Goal: Task Accomplishment & Management: Complete application form

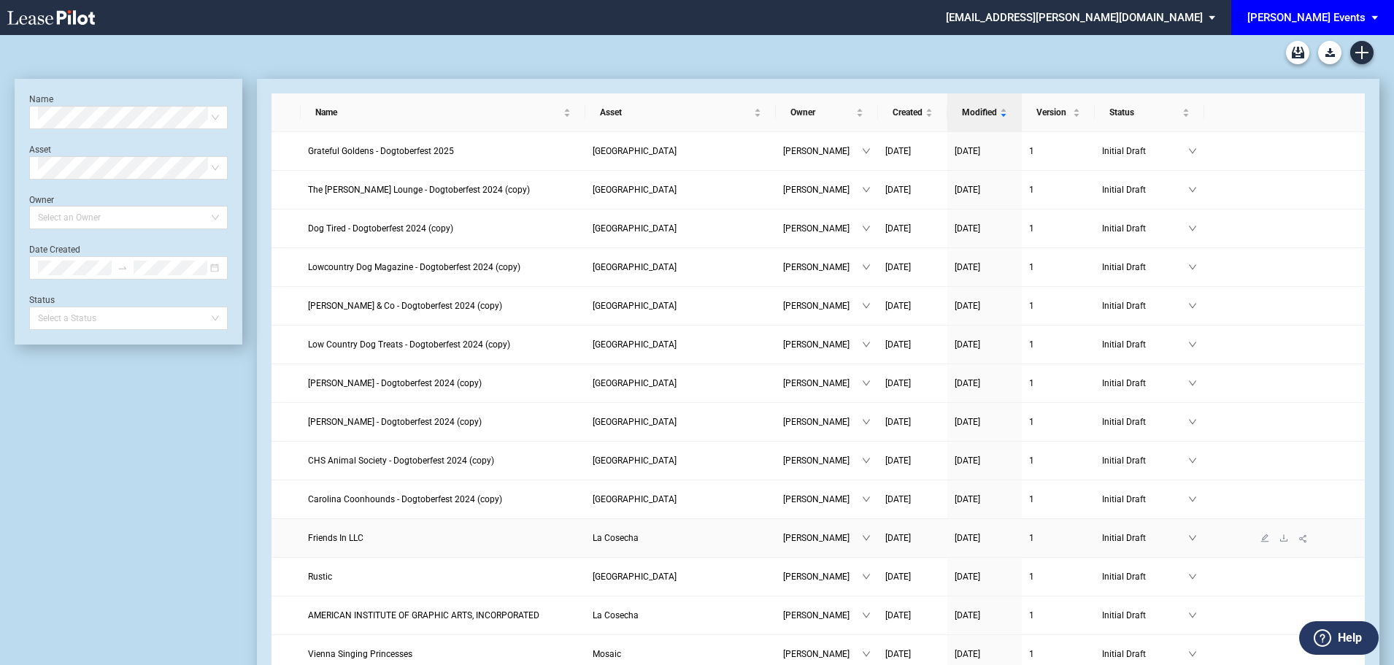
click at [634, 535] on span "La Cosecha" at bounding box center [616, 538] width 46 height 10
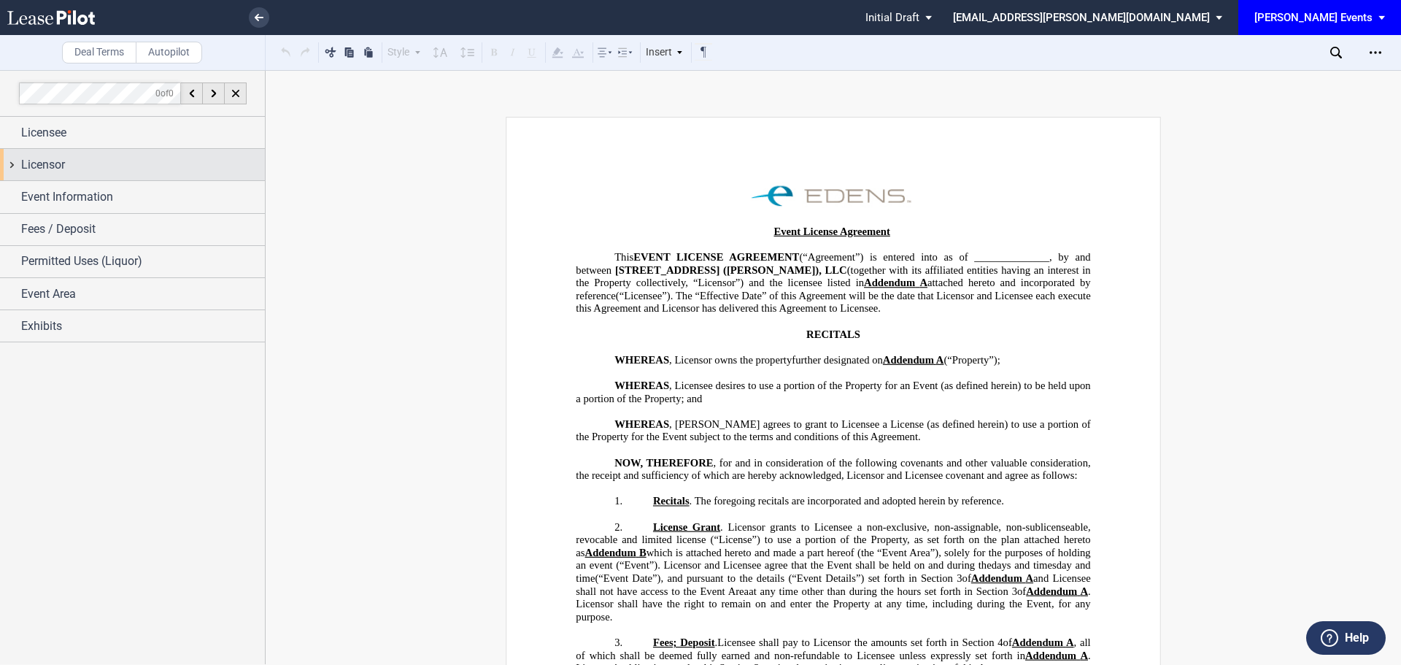
click at [139, 156] on div "Licensor" at bounding box center [143, 165] width 244 height 18
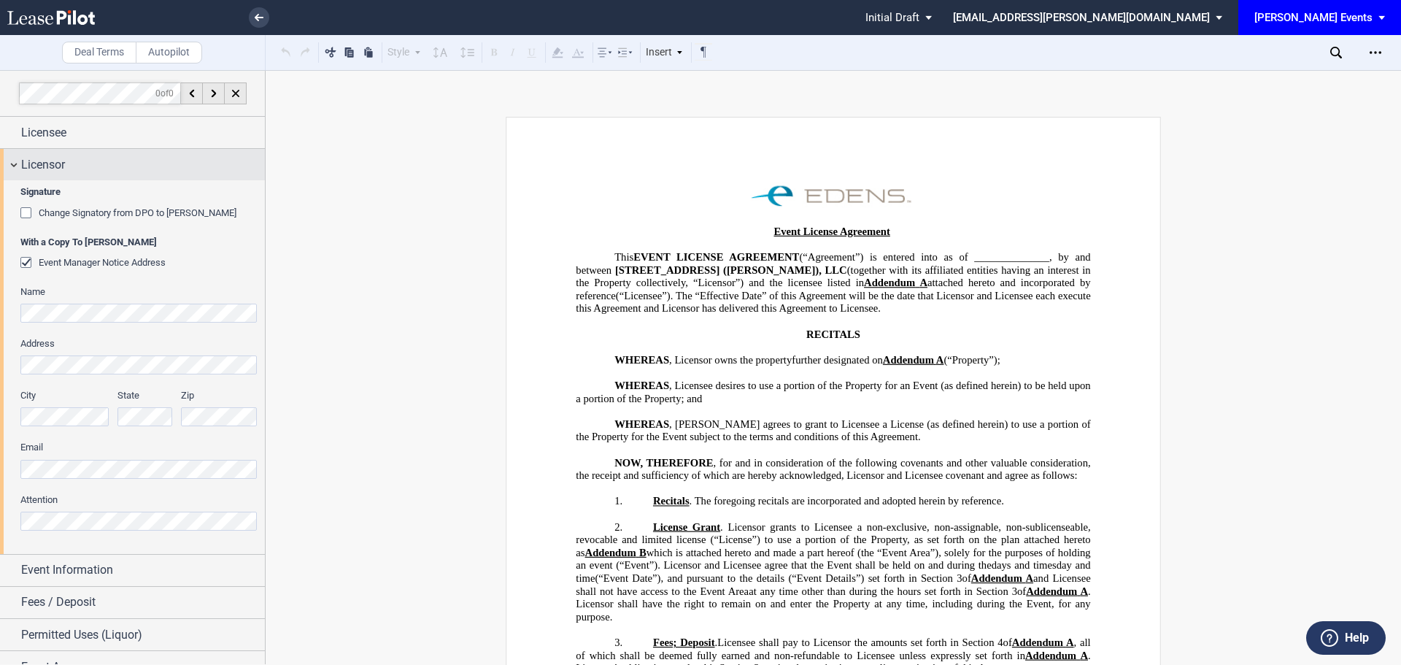
click at [139, 156] on div "Licensor" at bounding box center [143, 165] width 244 height 18
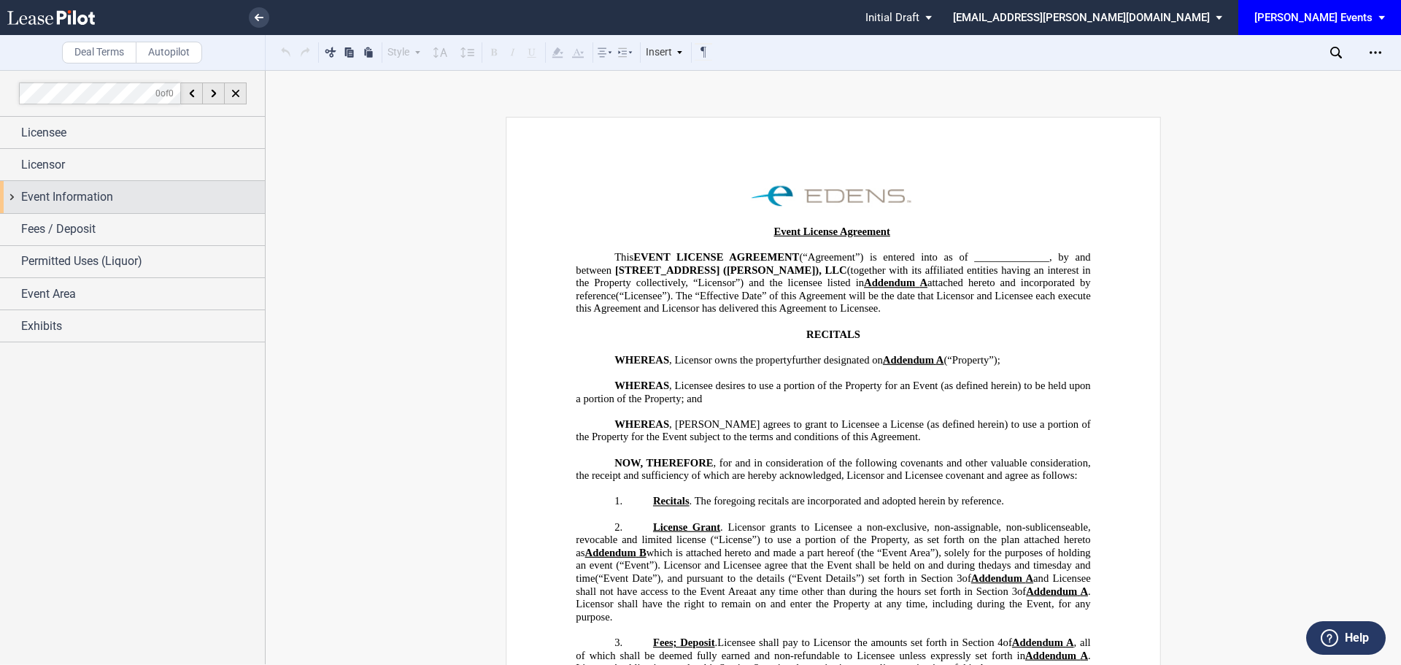
click at [111, 208] on div "Event Information" at bounding box center [132, 196] width 265 height 31
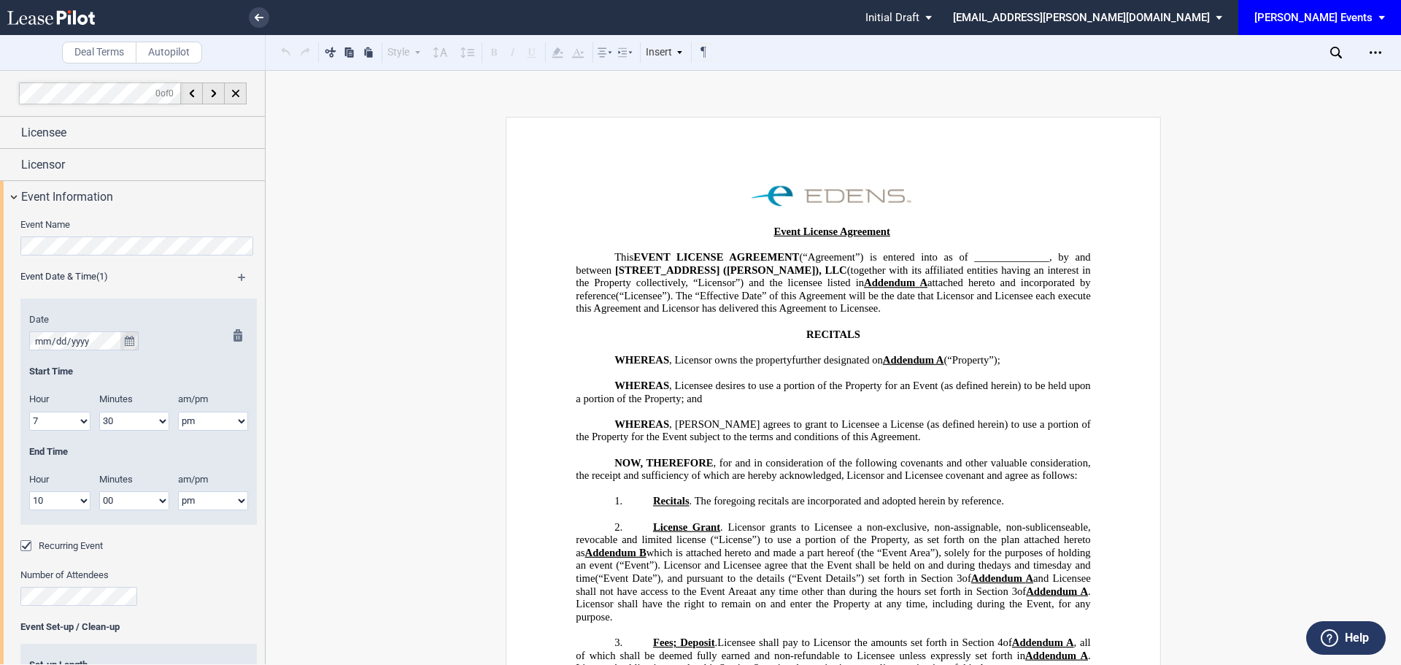
click at [132, 346] on icon "true" at bounding box center [129, 341] width 9 height 10
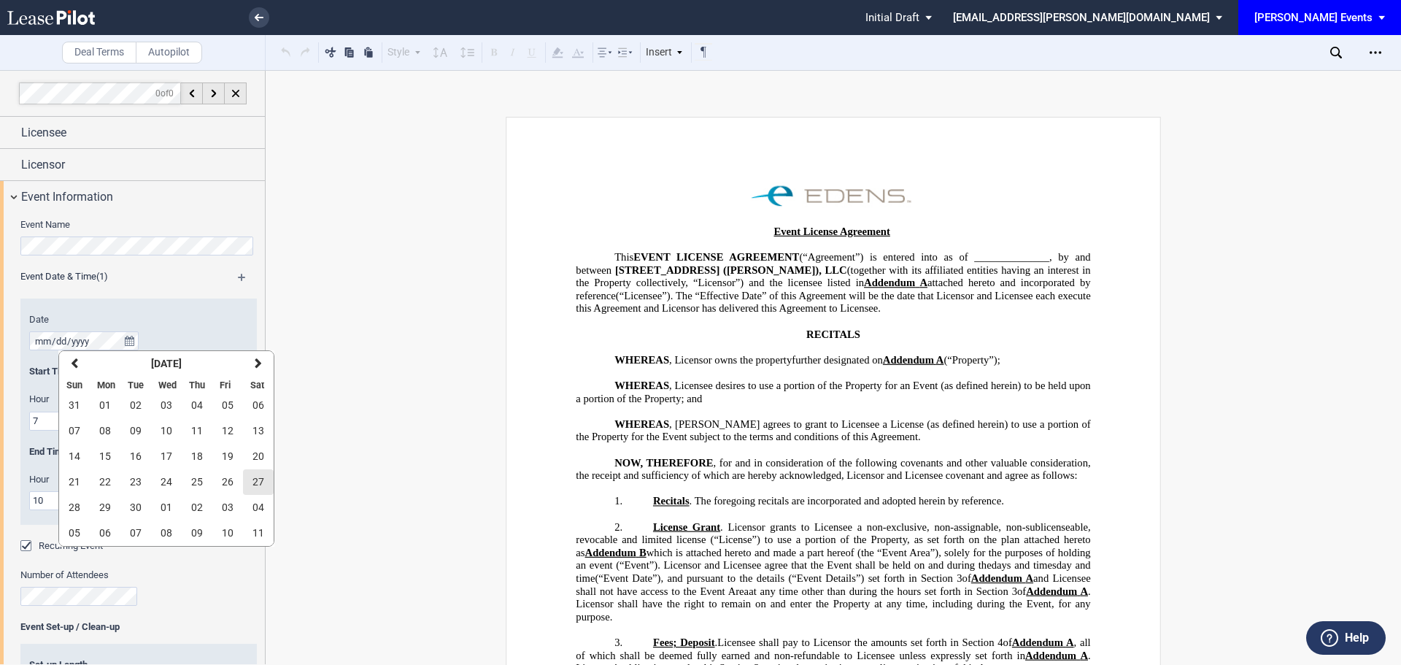
click at [256, 485] on span "27" at bounding box center [258, 482] width 12 height 12
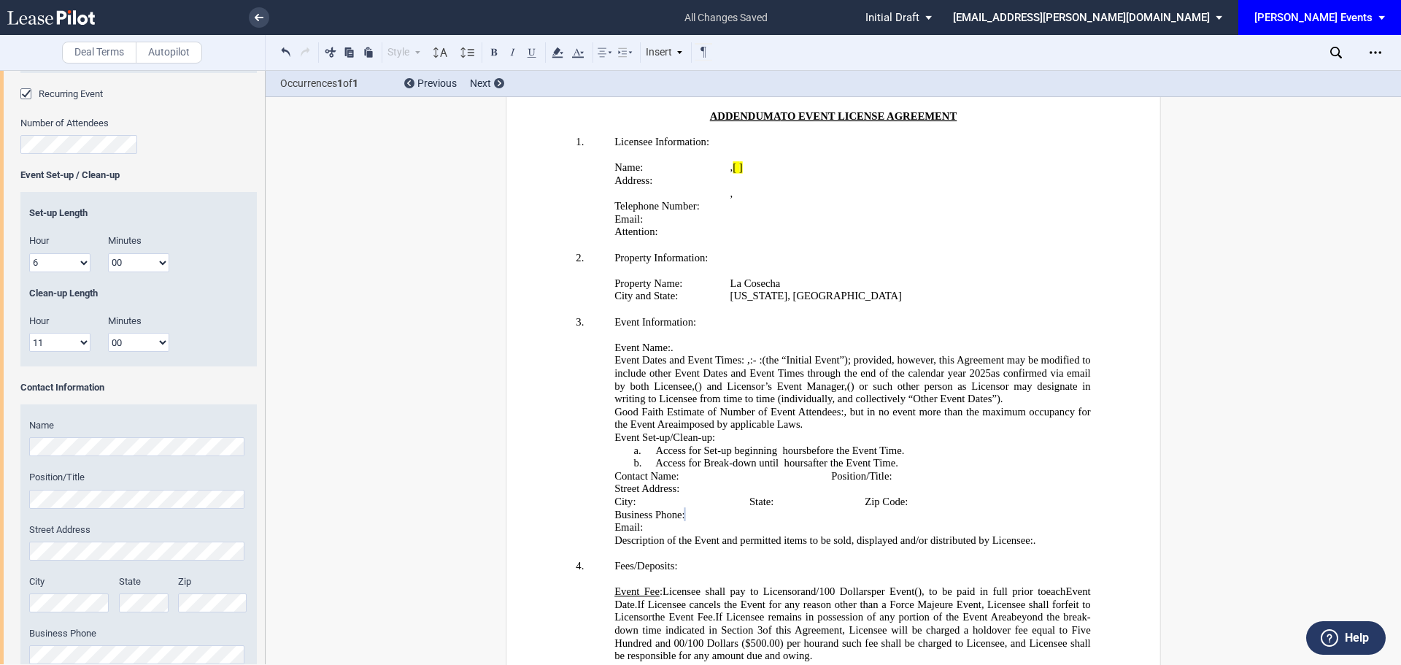
scroll to position [766, 0]
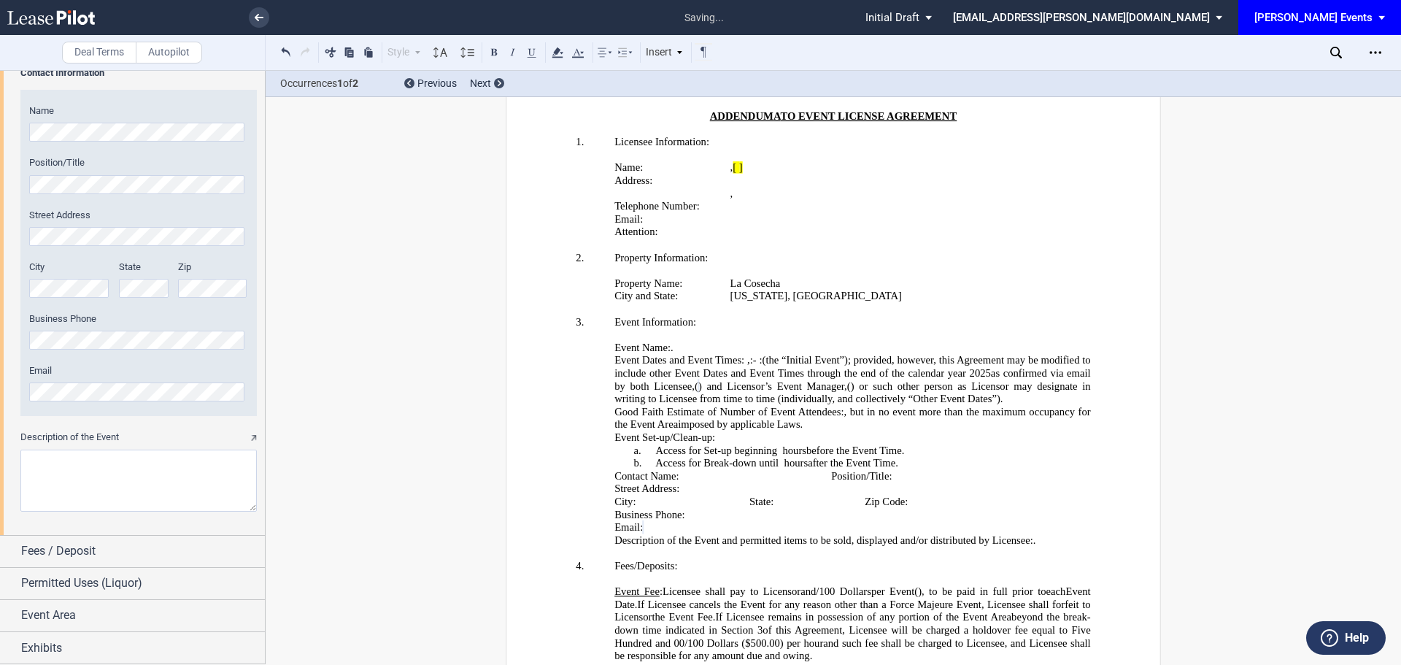
click at [127, 467] on textarea "Description of the Event" at bounding box center [138, 481] width 236 height 62
paste textarea "Buffet style dinner at [GEOGRAPHIC_DATA] to facilitate connection and friendshi…"
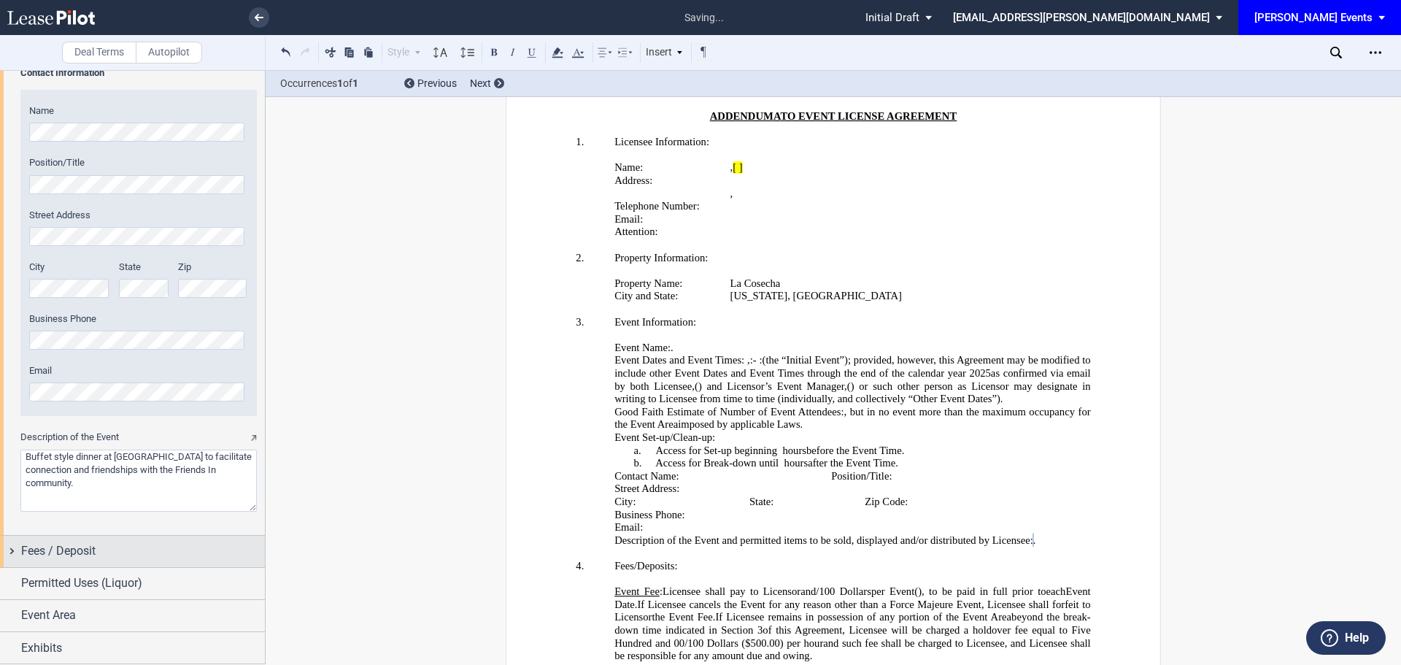
type textarea "Buffet style dinner at [GEOGRAPHIC_DATA] to facilitate connection and friendshi…"
click at [142, 548] on div "Fees / Deposit" at bounding box center [143, 551] width 244 height 18
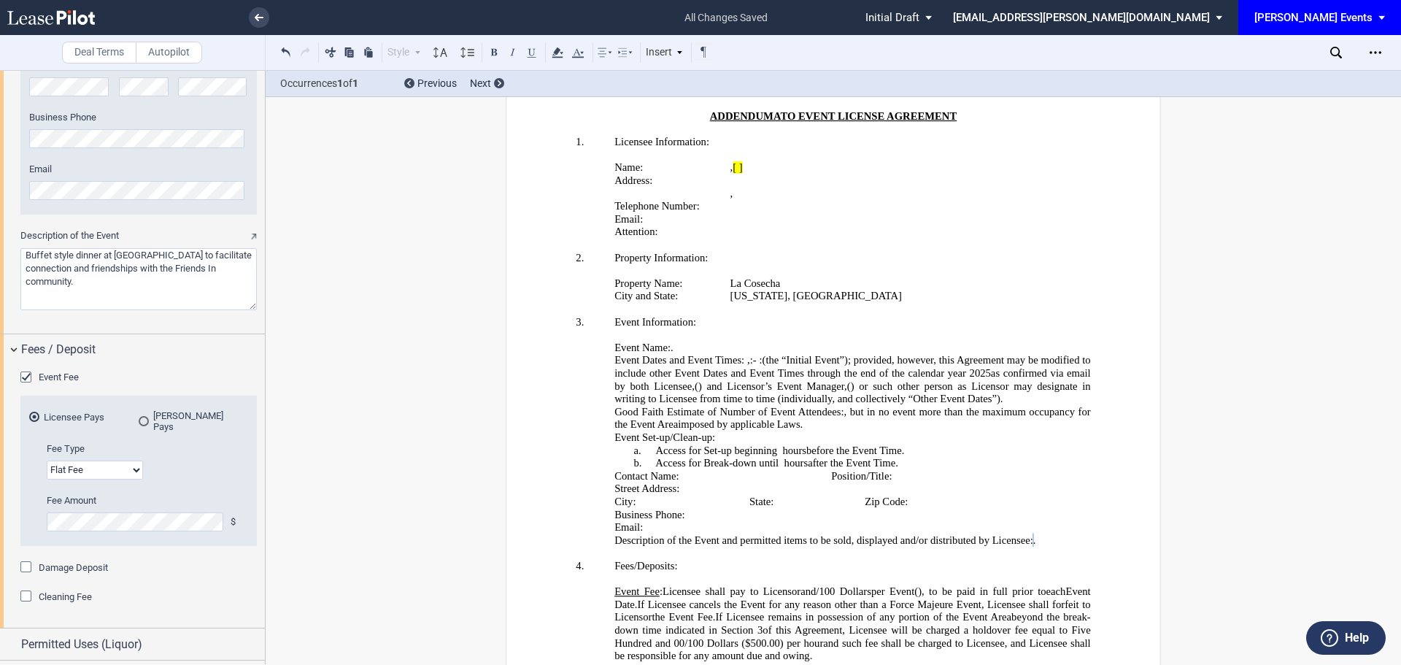
scroll to position [985, 0]
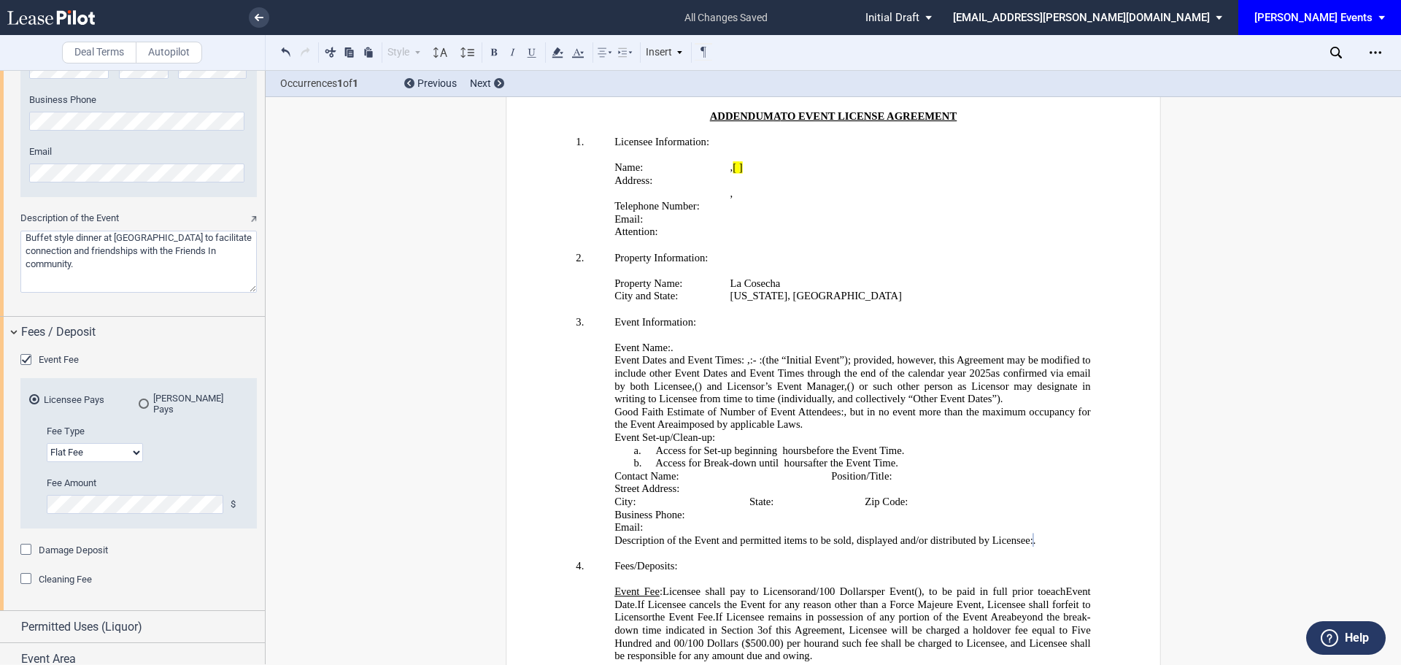
click at [103, 446] on select "Flat Fee % of Gross Sales % of Ticket Sales" at bounding box center [95, 452] width 96 height 19
select select "% of gross sales"
click at [47, 443] on select "Flat Fee % of Gross Sales % of Ticket Sales" at bounding box center [95, 452] width 96 height 19
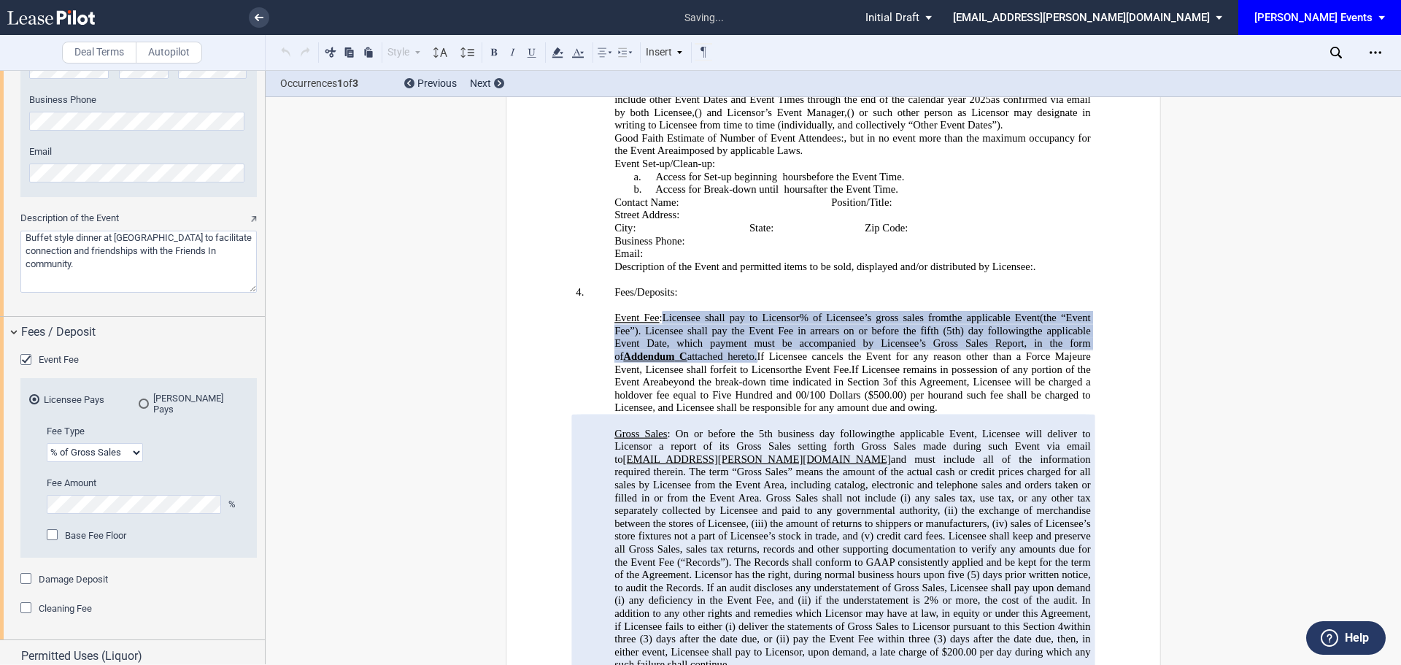
scroll to position [3064, 0]
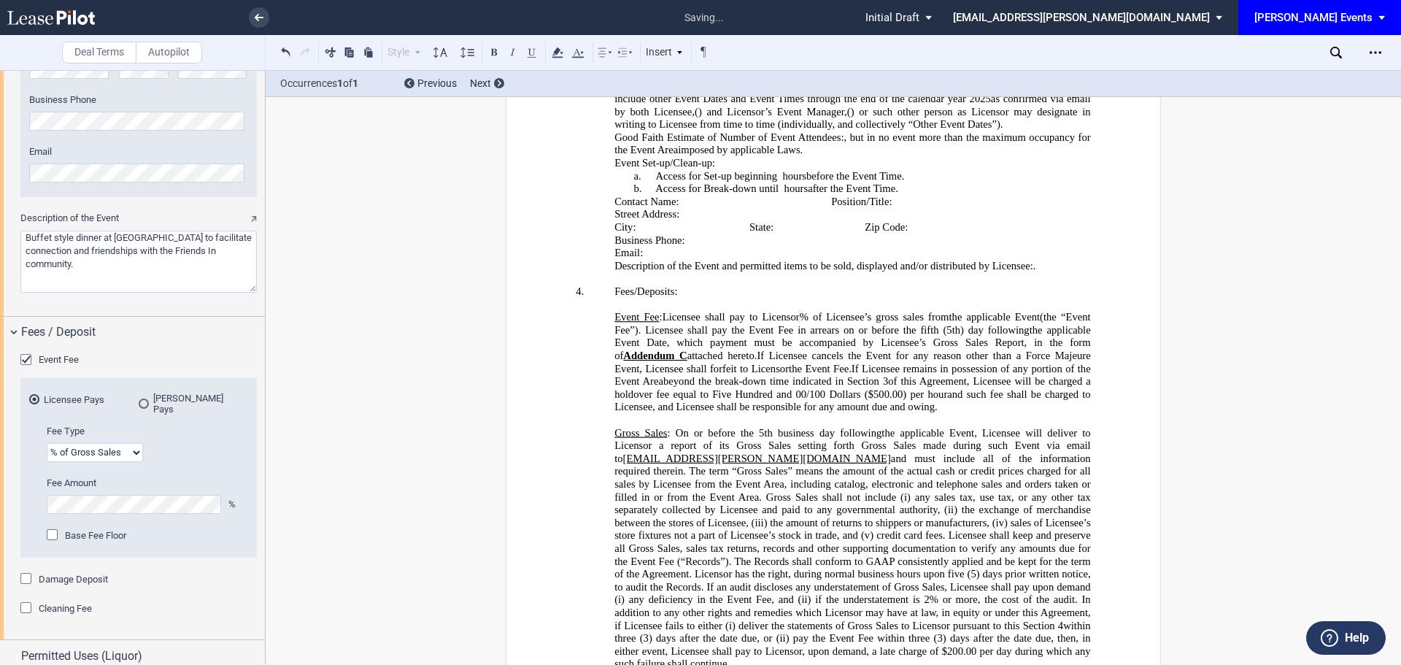
click at [82, 603] on span "Cleaning Fee" at bounding box center [65, 608] width 53 height 11
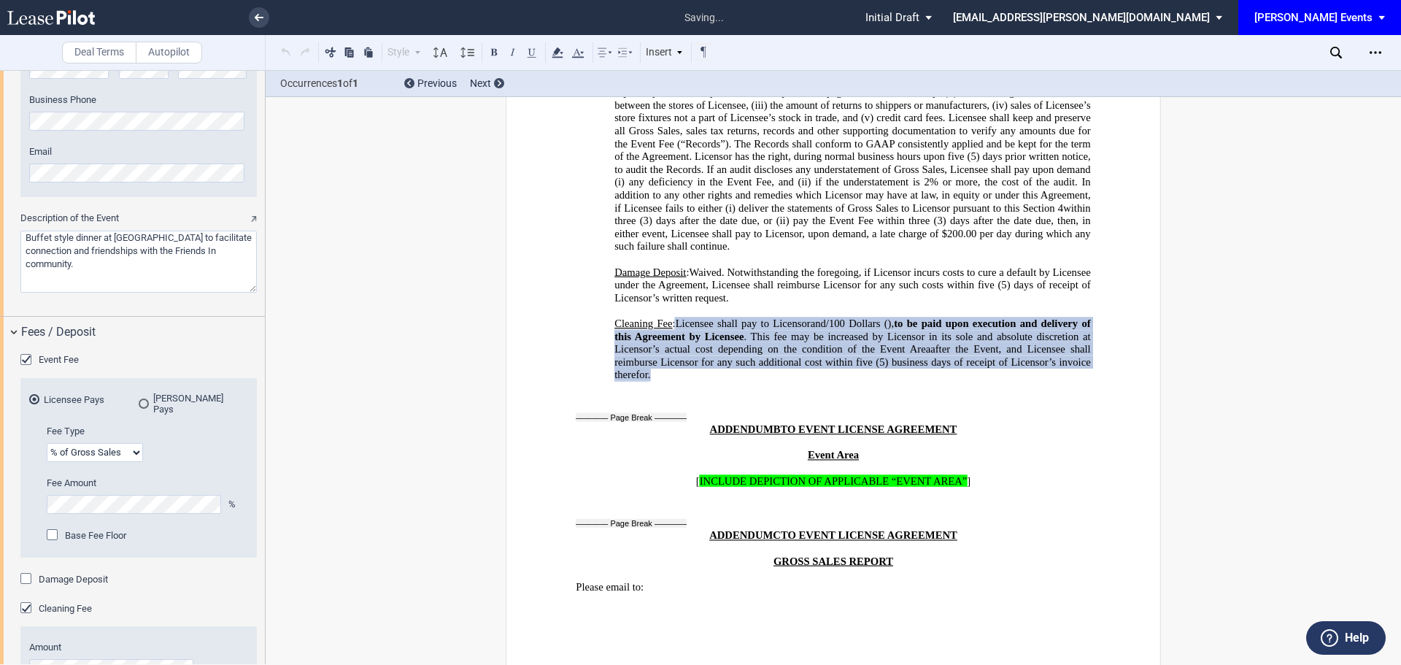
scroll to position [1126, 0]
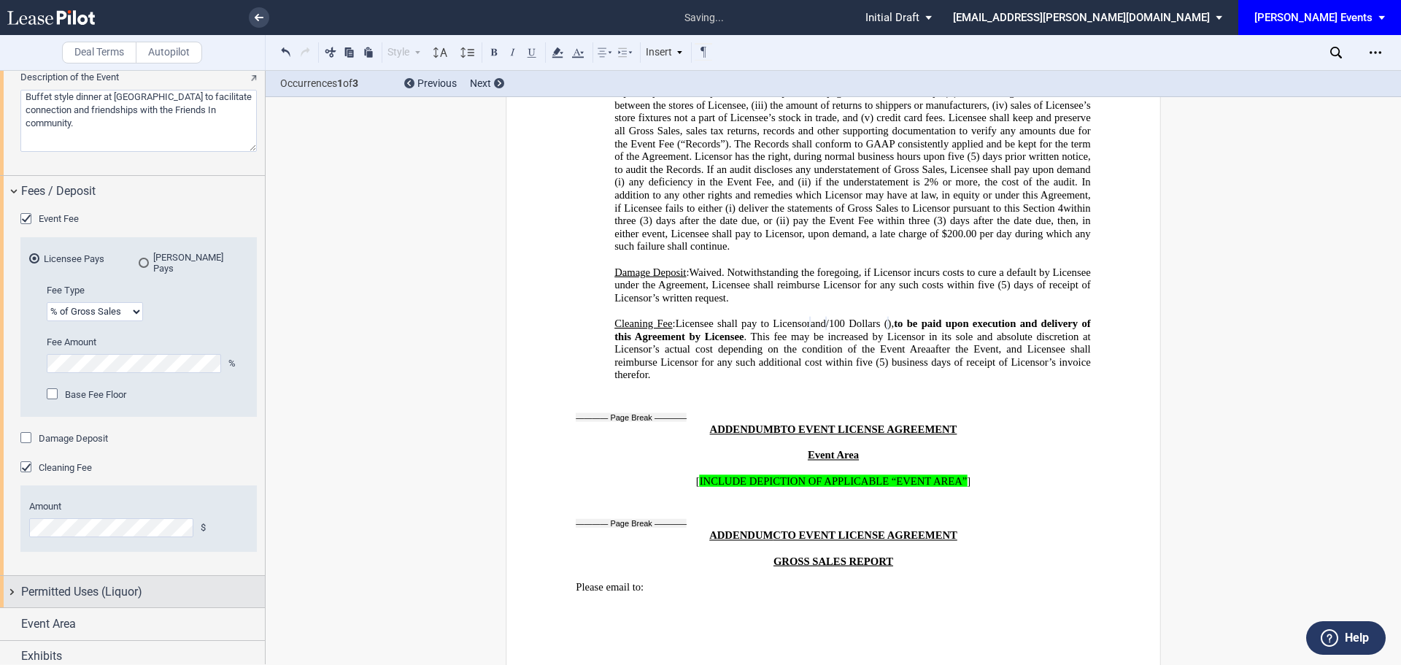
click at [113, 583] on span "Permitted Uses (Liquor)" at bounding box center [81, 592] width 121 height 18
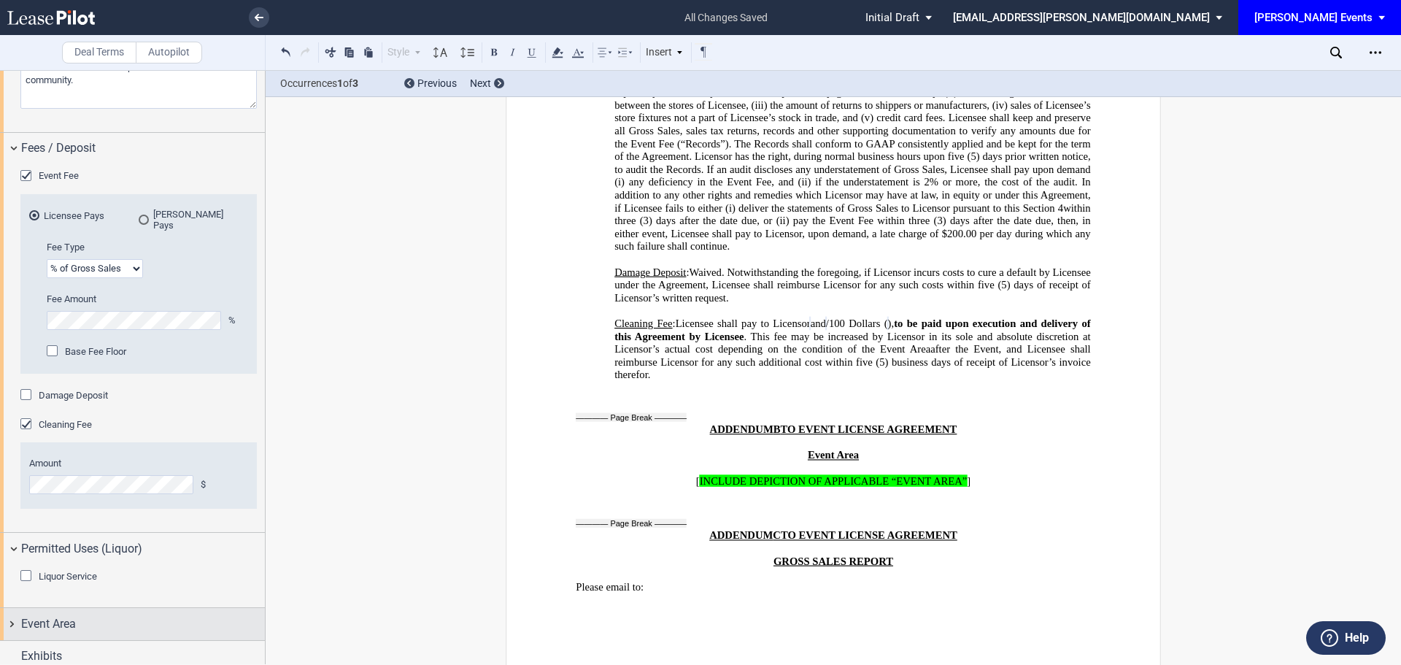
click at [80, 608] on div "Event Area" at bounding box center [132, 623] width 265 height 31
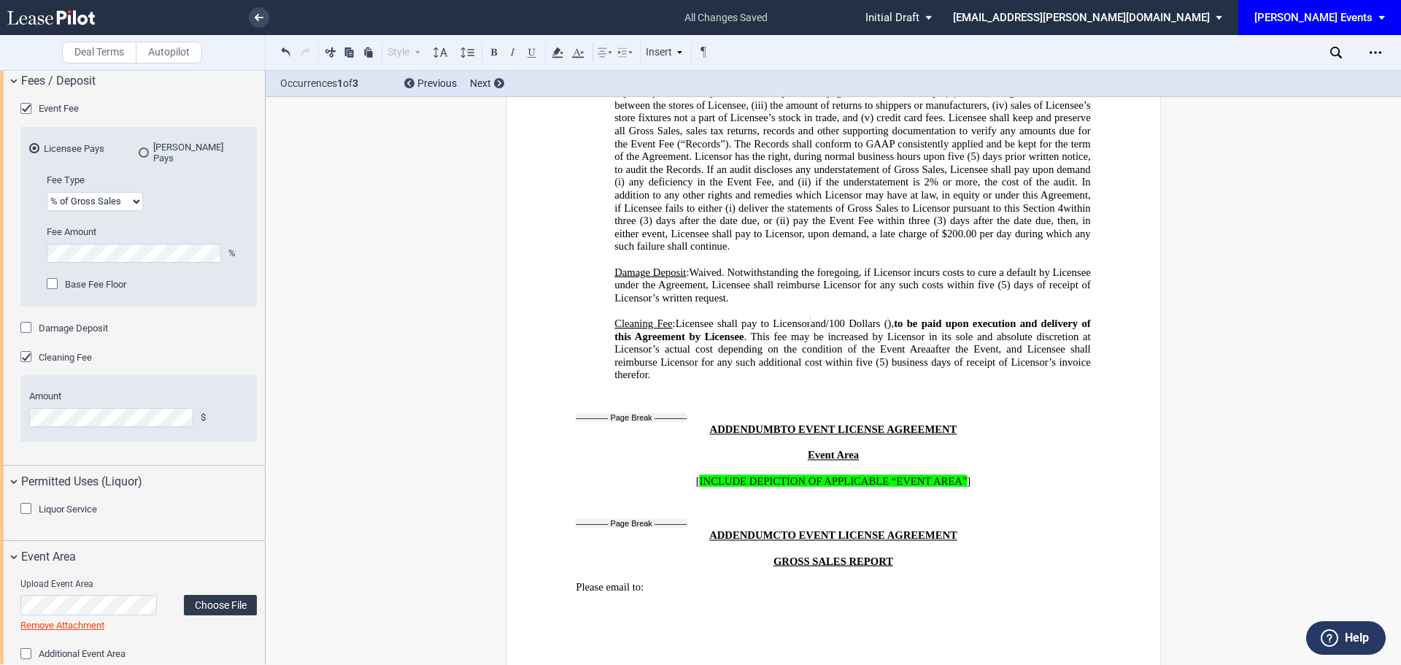
scroll to position [1281, 0]
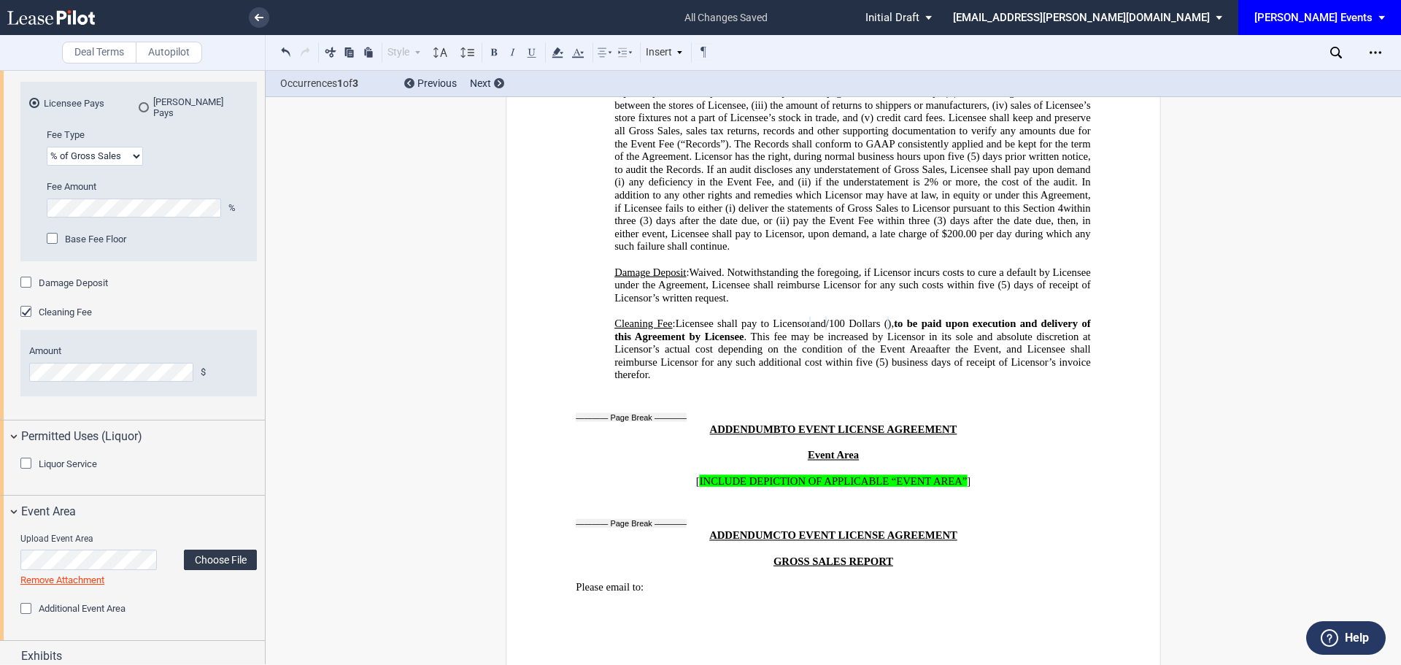
click at [230, 550] on label "Choose File" at bounding box center [220, 559] width 73 height 20
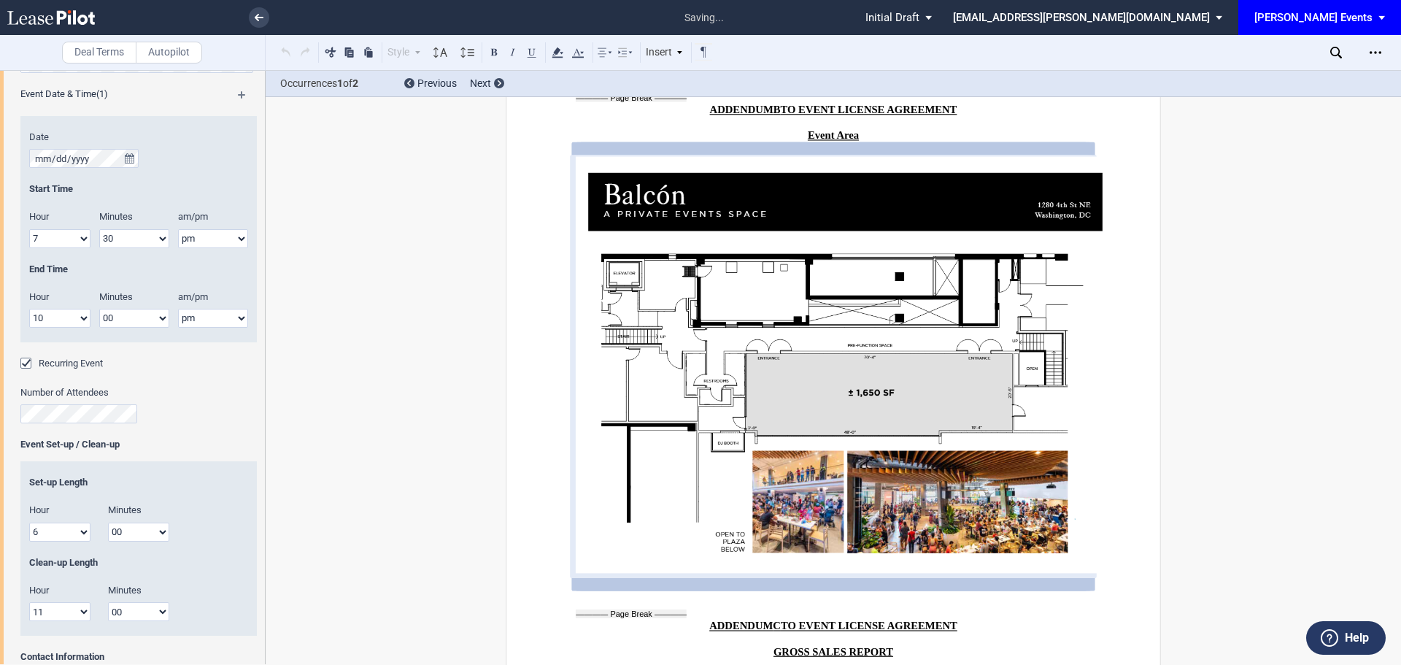
scroll to position [0, 0]
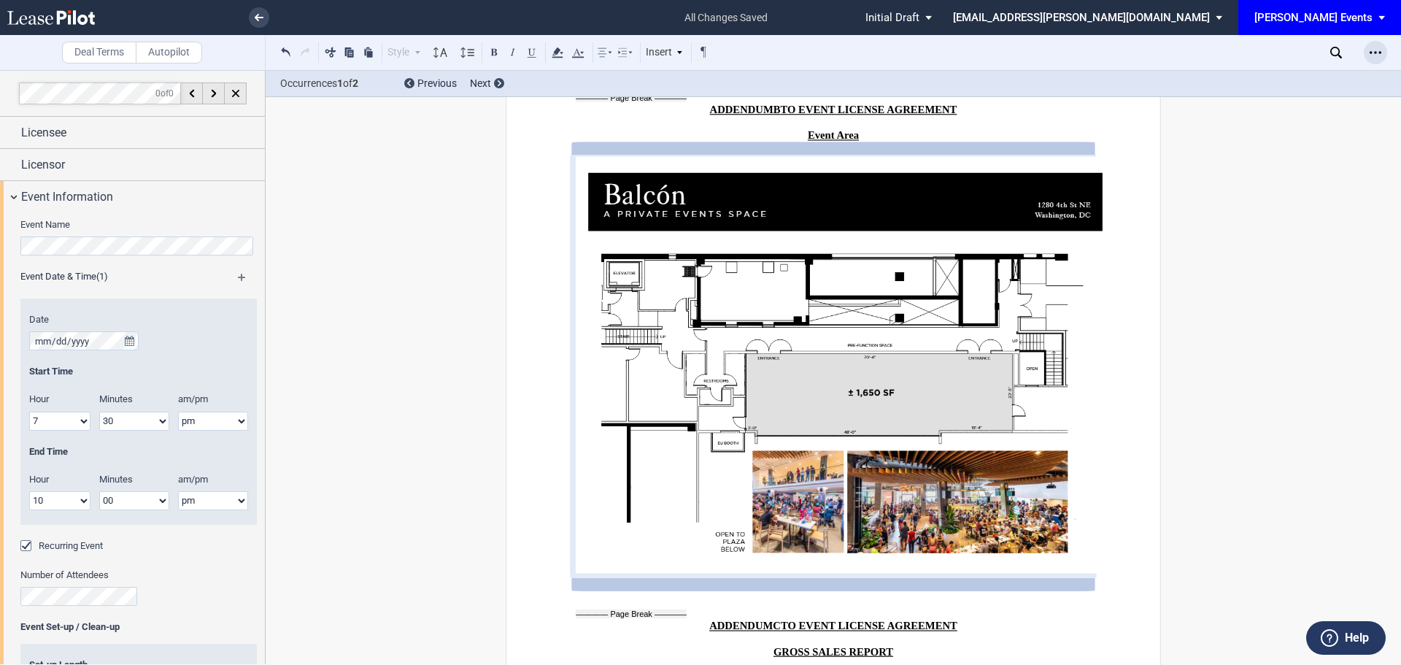
click at [1378, 49] on icon "Open Lease options menu" at bounding box center [1376, 53] width 12 height 12
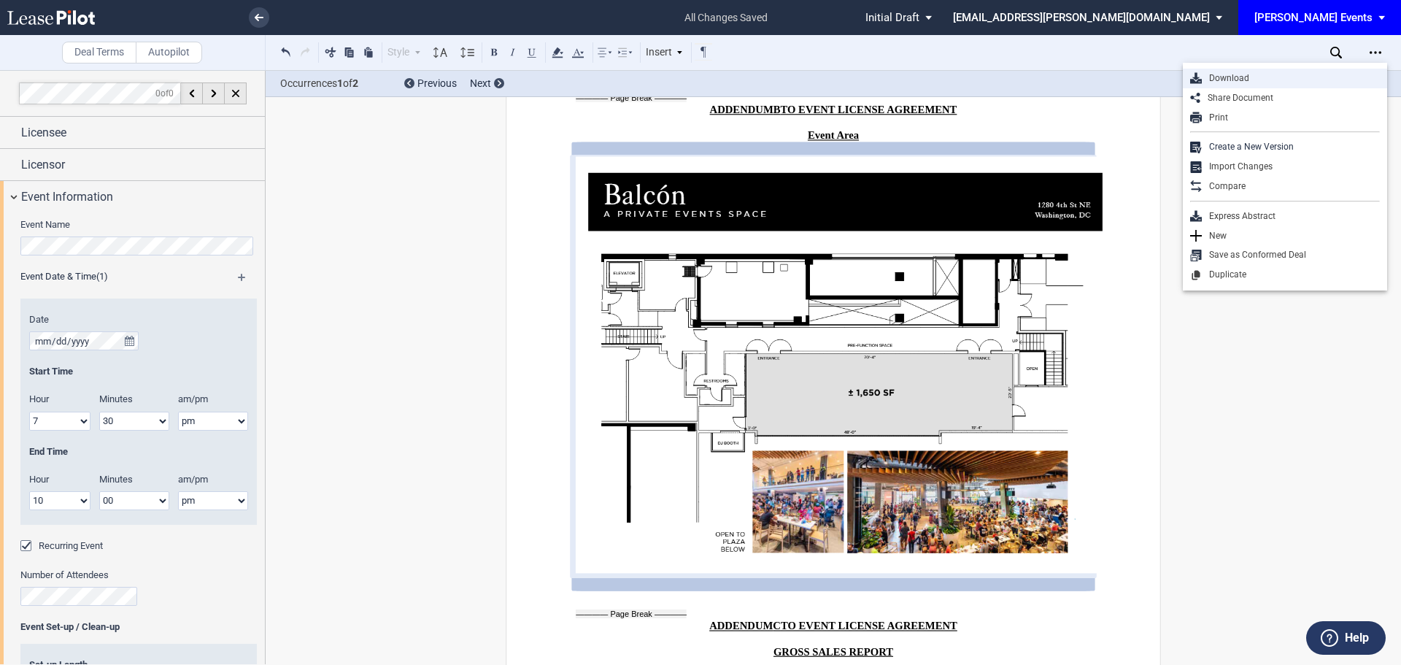
click at [1348, 82] on div "Download" at bounding box center [1291, 78] width 178 height 12
